Goal: Navigation & Orientation: Find specific page/section

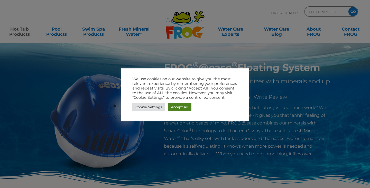
click at [190, 107] on link "Accept All" at bounding box center [180, 107] width 24 height 8
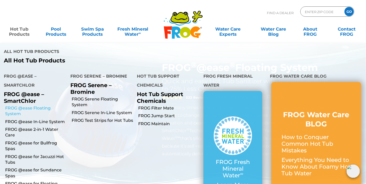
click at [40, 108] on link "FROG @ease Floating System" at bounding box center [35, 111] width 61 height 12
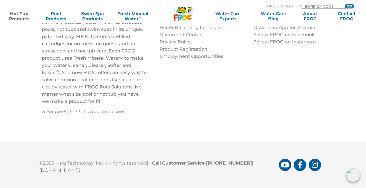
scroll to position [1753, 0]
drag, startPoint x: 104, startPoint y: 162, endPoint x: 38, endPoint y: 164, distance: 65.8
click at [38, 164] on div "©2025 King Technology, Inc. All rights reserved | Call Customer Service [PHONE_…" at bounding box center [183, 164] width 308 height 17
copy link "[DOMAIN_NAME]"
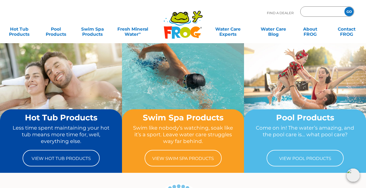
click at [323, 10] on input "Zip Code Form" at bounding box center [322, 11] width 35 height 7
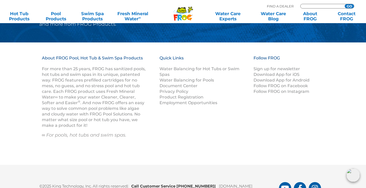
scroll to position [643, 0]
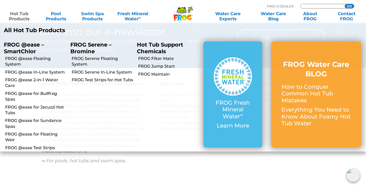
type input "ENTER ZIP CODE"
click at [22, 46] on p "FROG @ease – SmartChlor" at bounding box center [33, 47] width 59 height 13
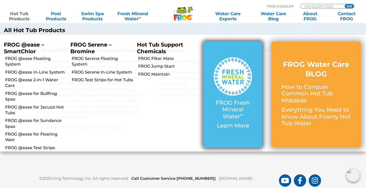
scroll to position [699, 0]
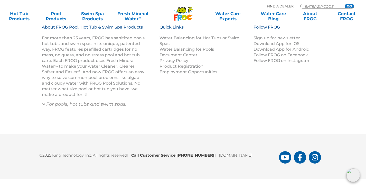
click at [255, 168] on div "©2025 King Technology, Inc. All rights reserved | Call Customer Service [PHONE_…" at bounding box center [183, 156] width 366 height 45
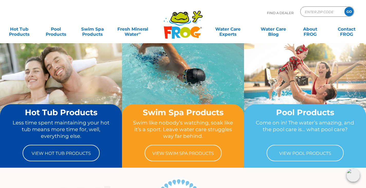
scroll to position [0, 0]
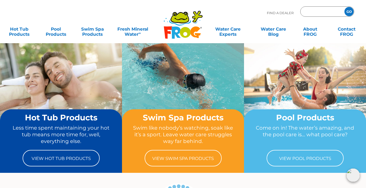
click at [330, 11] on input "Zip Code Form" at bounding box center [322, 11] width 35 height 7
type input "2"
type input "34748"
click at [345, 7] on input "GO" at bounding box center [349, 11] width 9 height 9
